Goal: Book appointment/travel/reservation

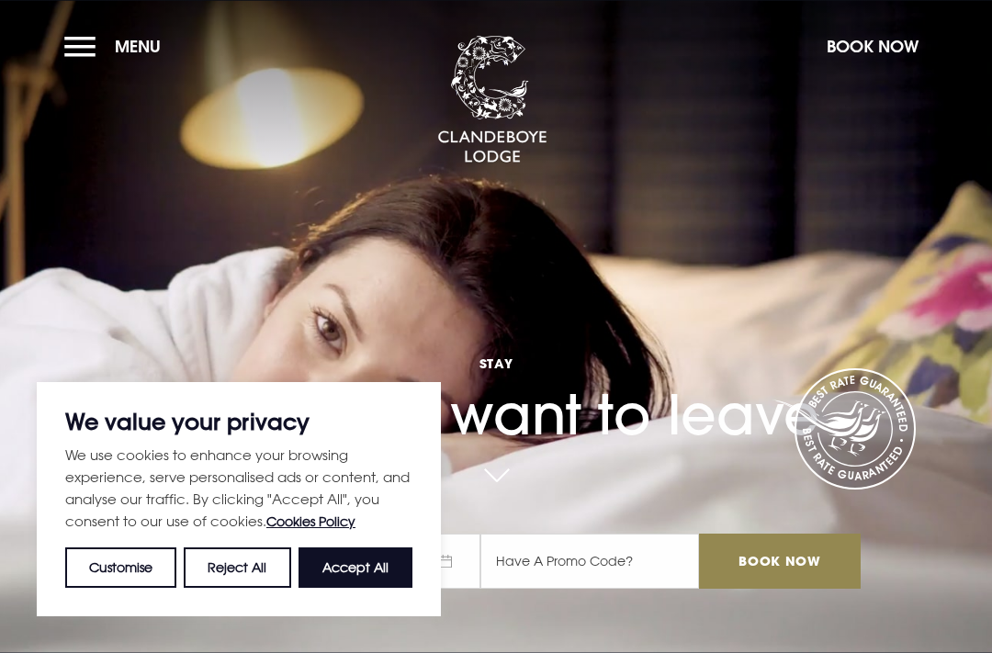
click at [369, 571] on button "Accept All" at bounding box center [356, 567] width 114 height 40
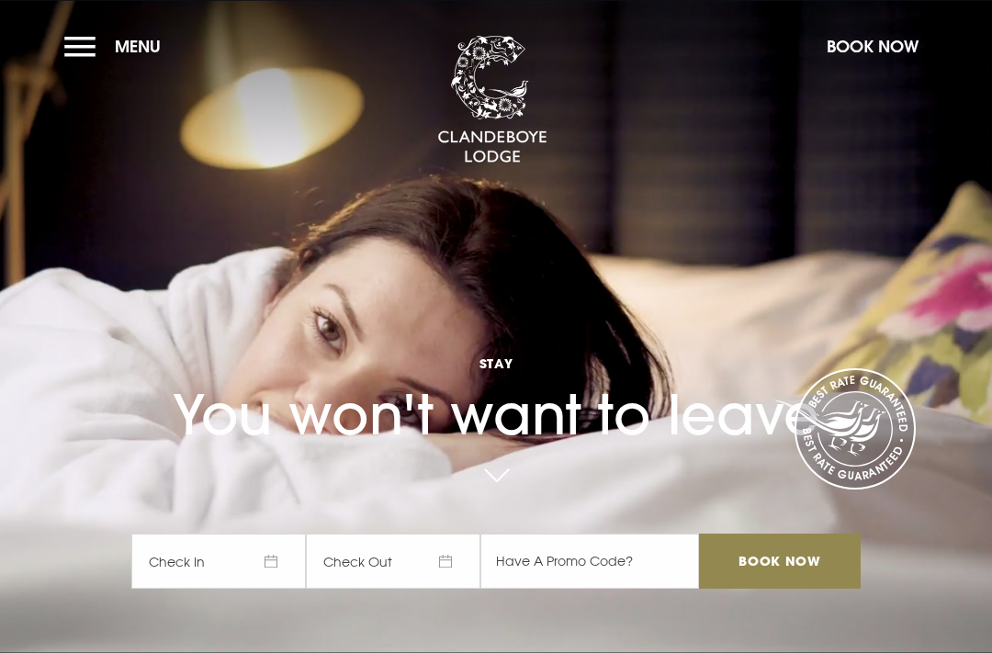
checkbox input "true"
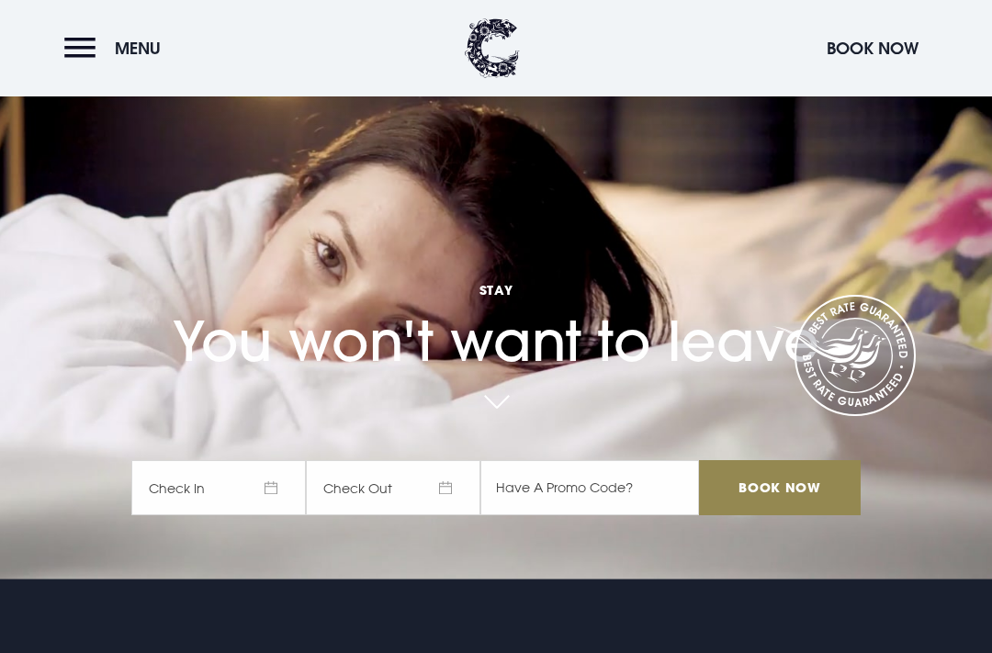
scroll to position [76, 0]
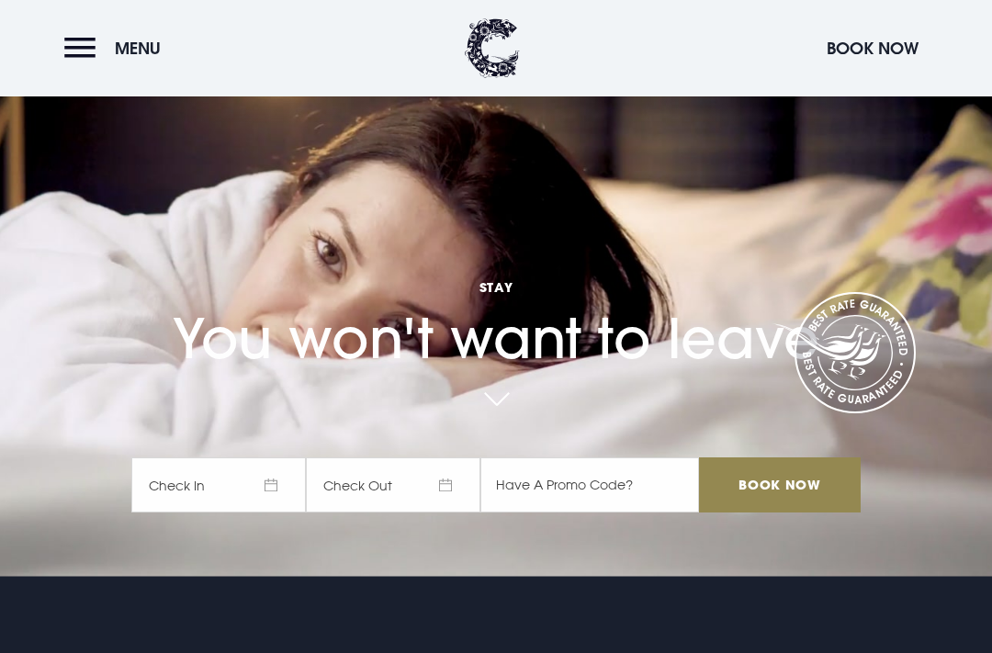
click at [145, 50] on span "Menu" at bounding box center [138, 48] width 46 height 21
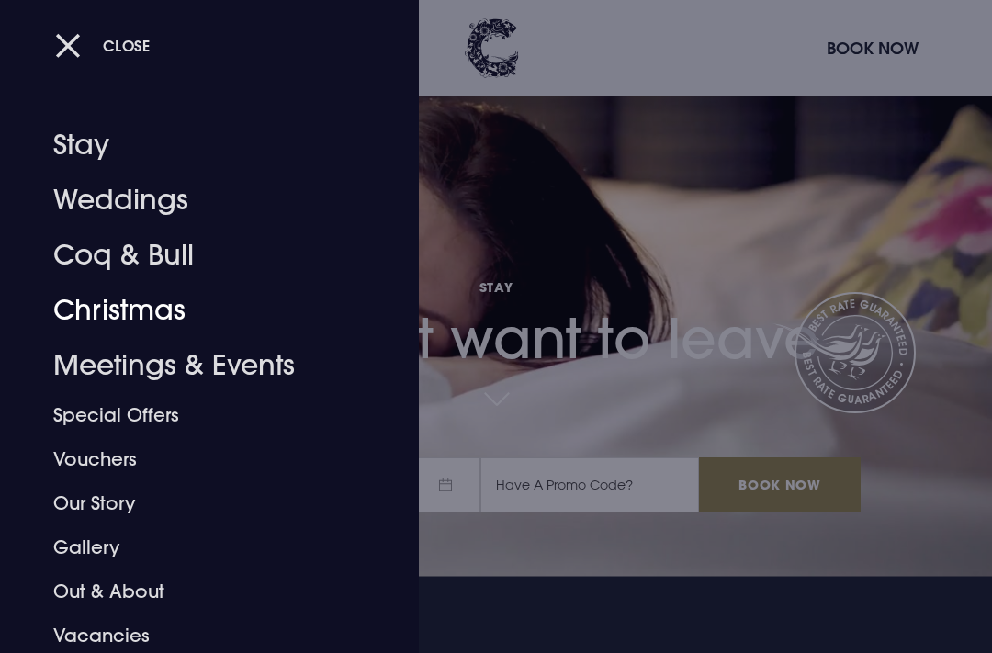
click at [155, 316] on link "Christmas" at bounding box center [196, 310] width 287 height 55
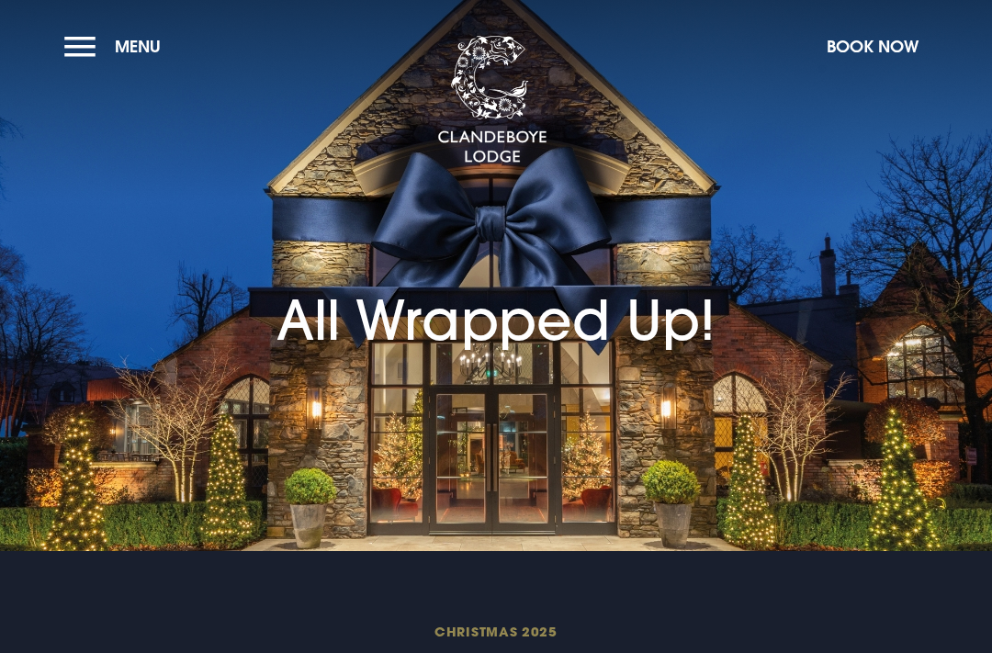
checkbox input "true"
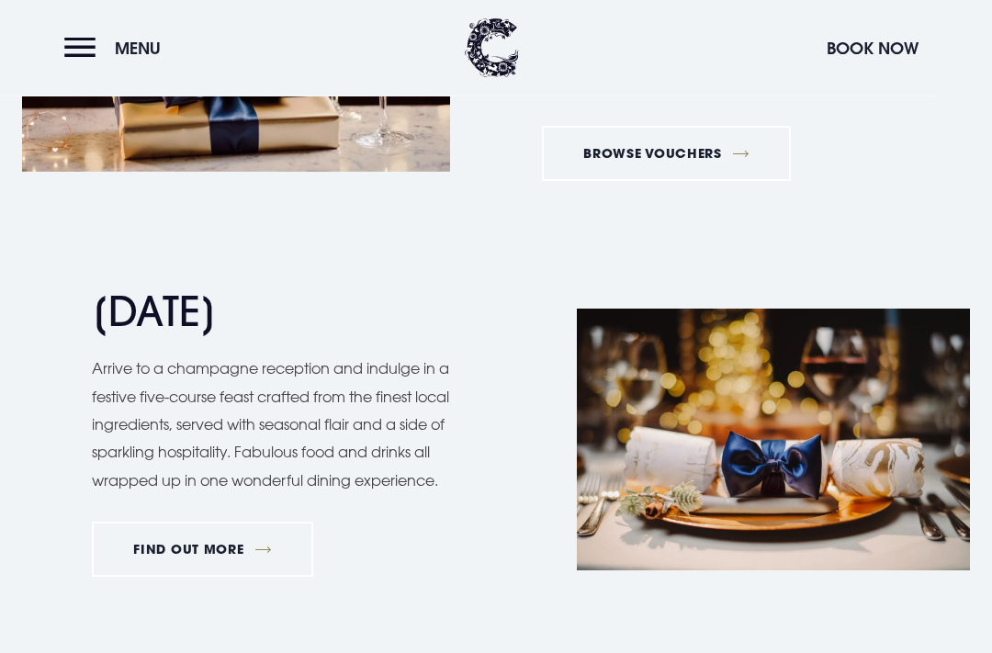
scroll to position [1982, 0]
click at [226, 529] on link "FIND OUT MORE" at bounding box center [202, 549] width 221 height 55
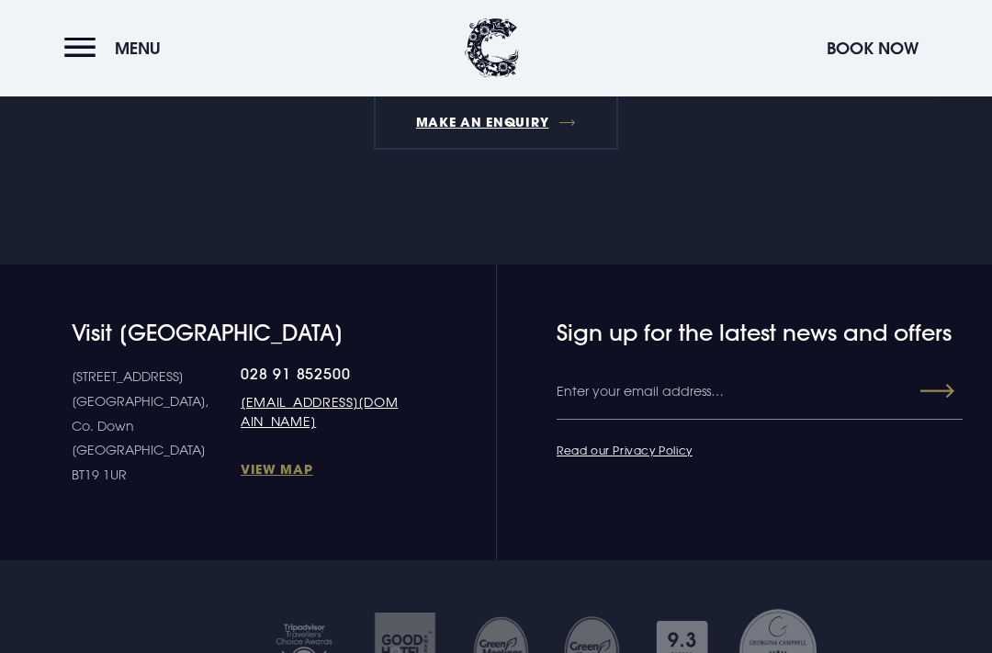
scroll to position [2148, 0]
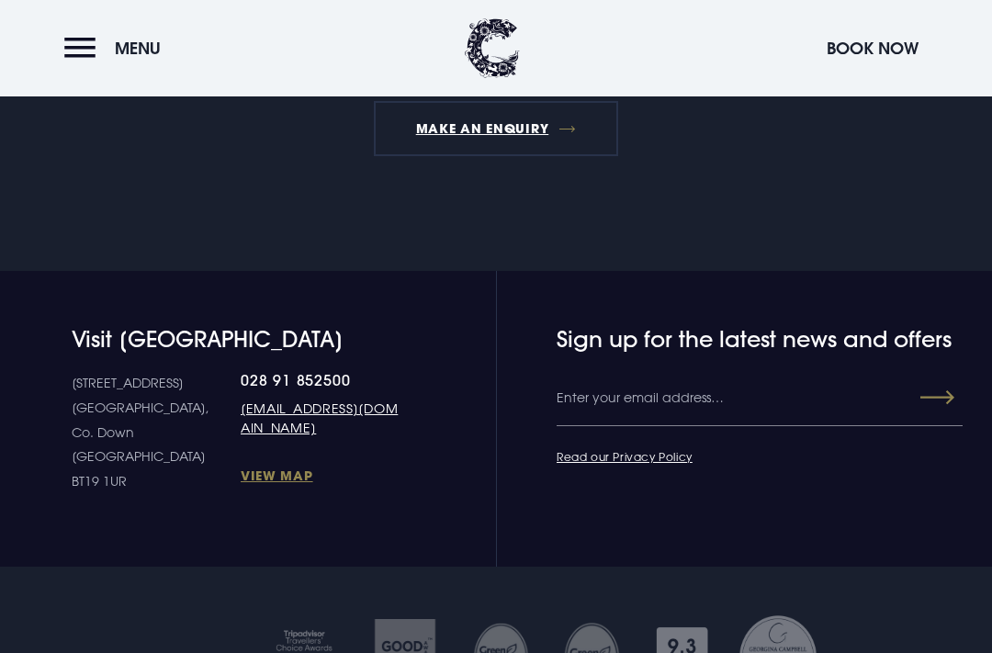
click at [865, 56] on button "Book Now" at bounding box center [872, 47] width 110 height 39
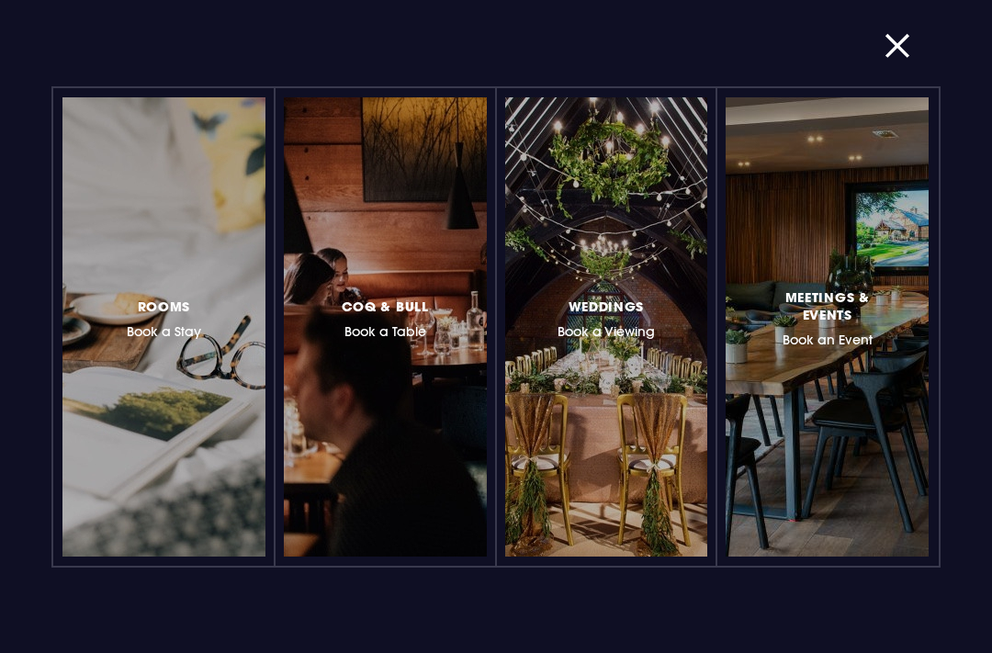
click at [465, 327] on div at bounding box center [465, 327] width 0 height 0
click at [895, 55] on button "button" at bounding box center [909, 46] width 48 height 18
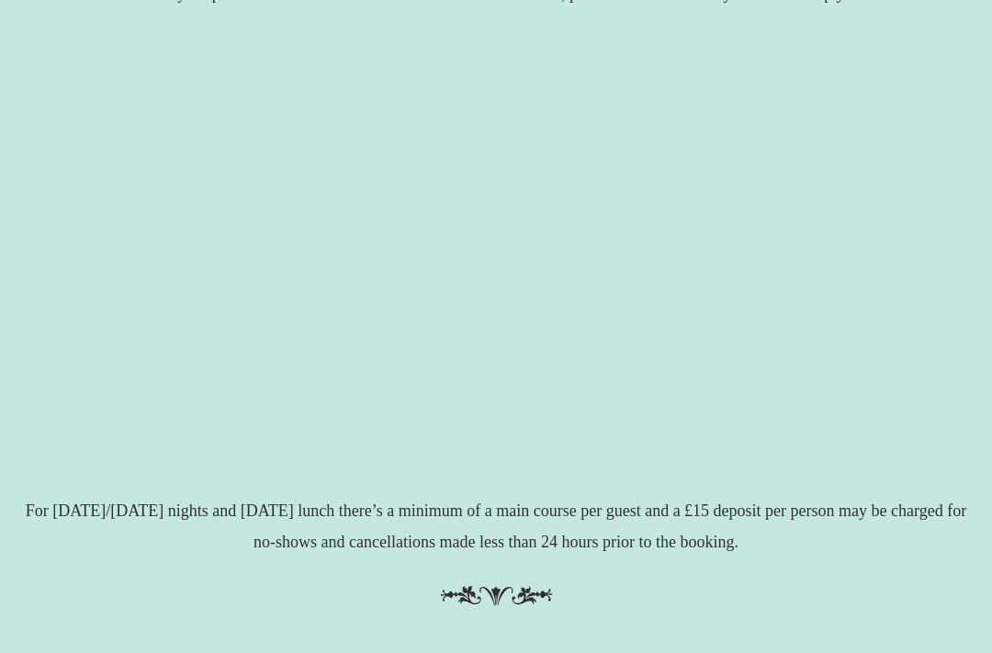
scroll to position [360, 0]
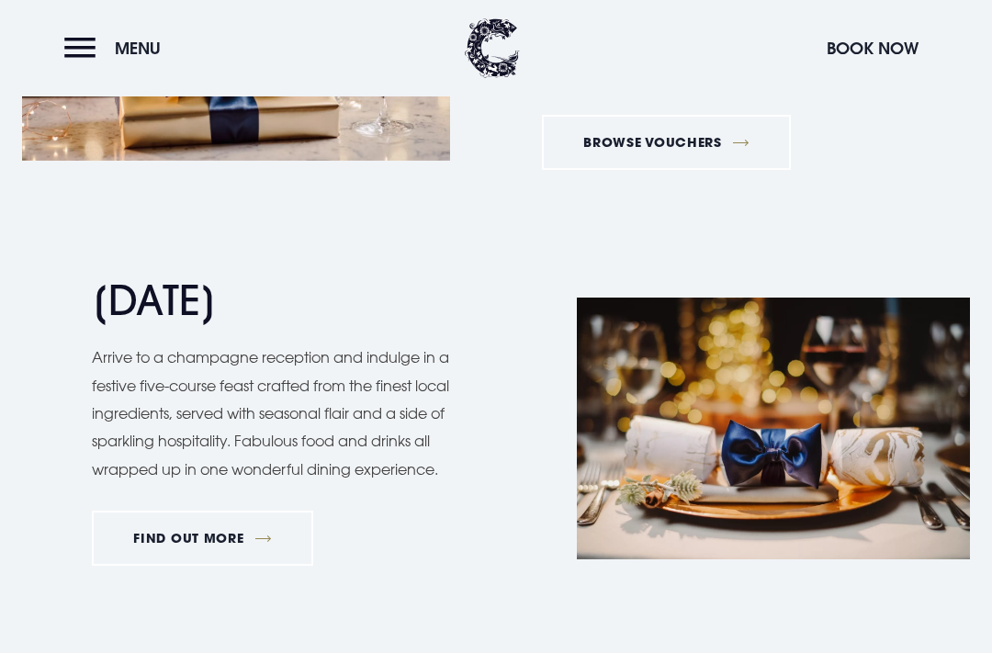
scroll to position [1992, 0]
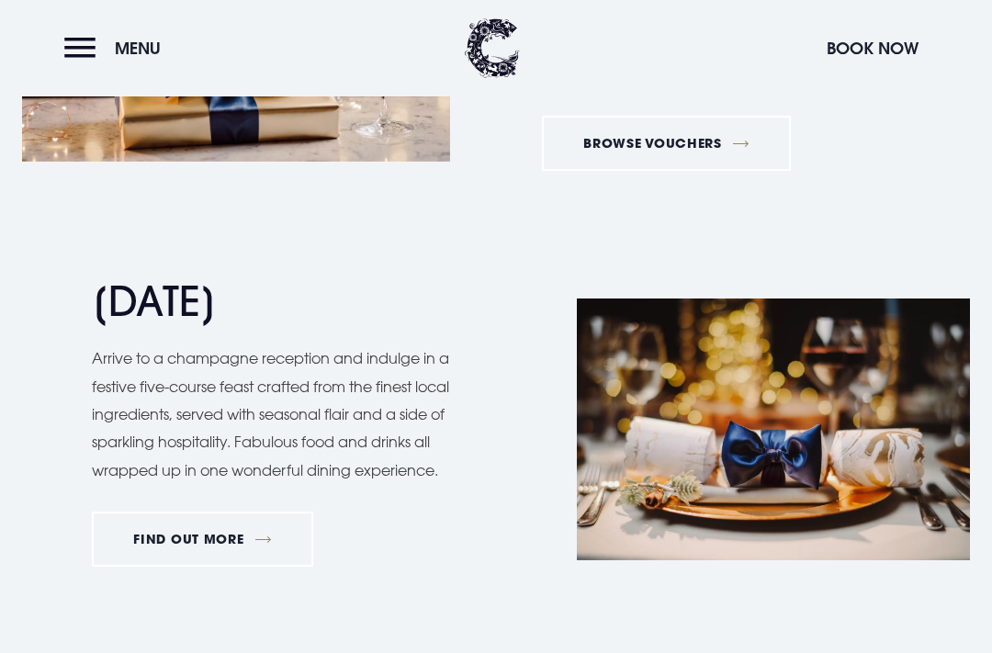
click at [250, 526] on link "FIND OUT MORE" at bounding box center [202, 539] width 221 height 55
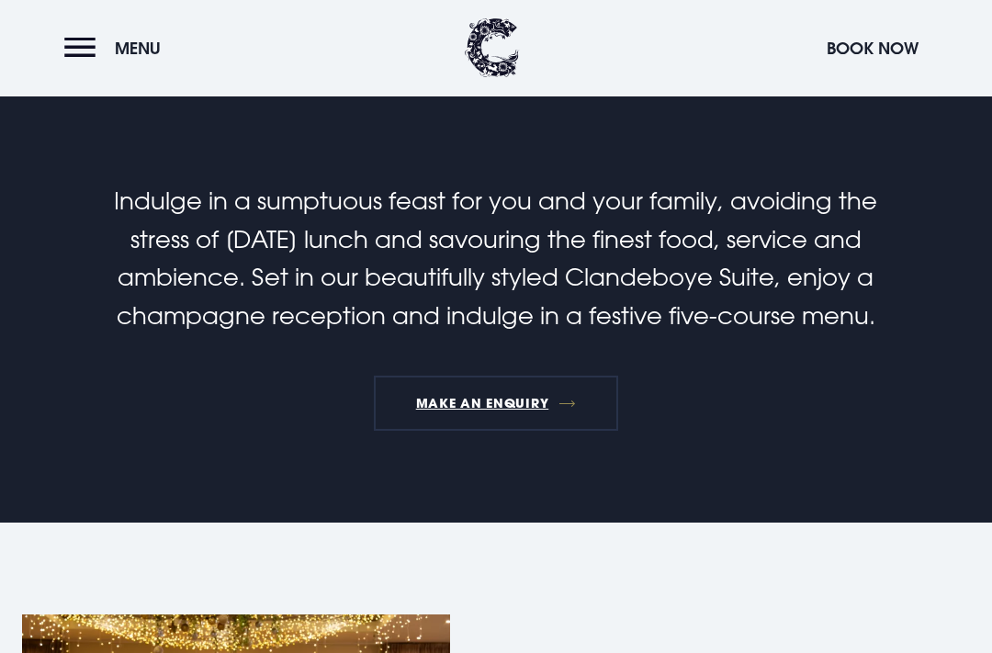
scroll to position [462, 0]
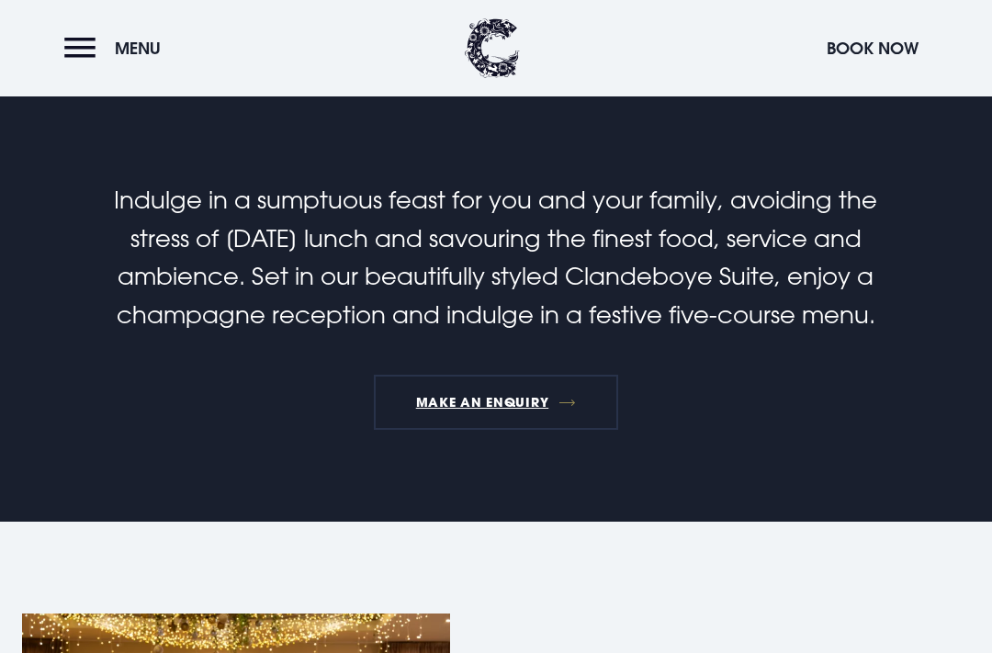
click at [529, 411] on link "MAKE AN ENQUIRY" at bounding box center [495, 402] width 243 height 55
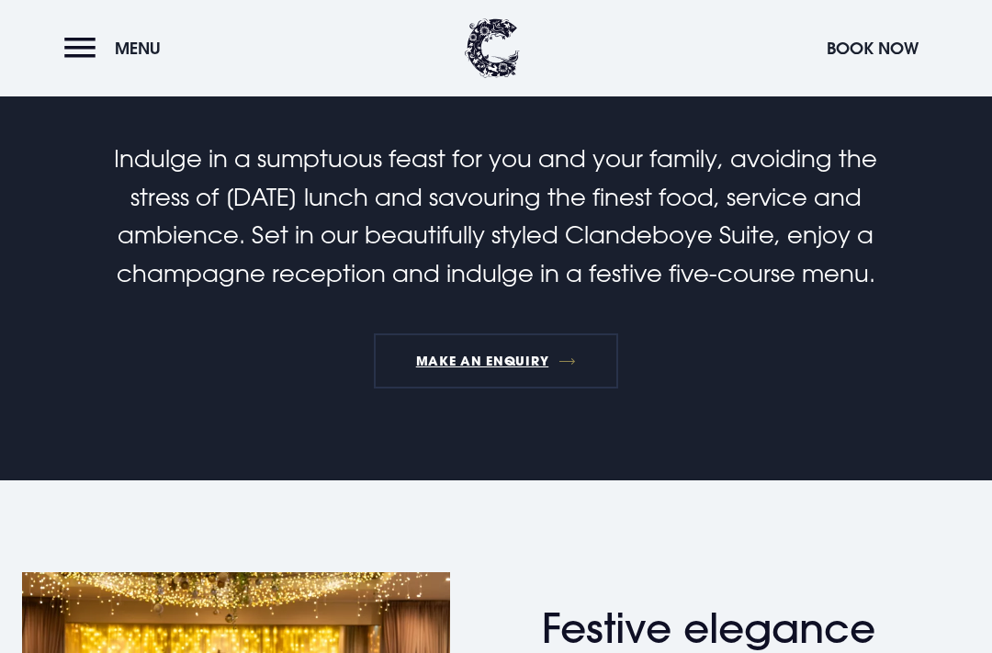
scroll to position [517, 0]
